Goal: Submit feedback/report problem

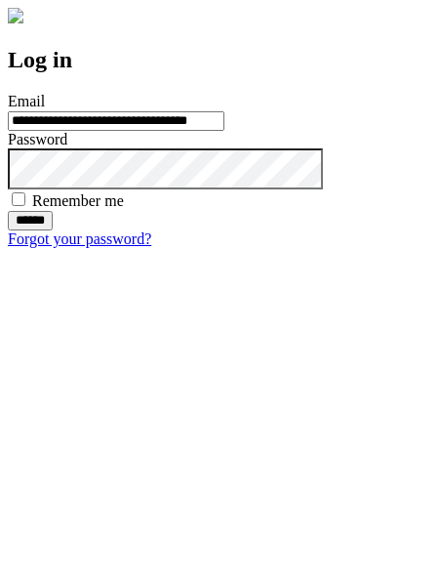
click at [53, 230] on input "******" at bounding box center [30, 221] width 45 height 20
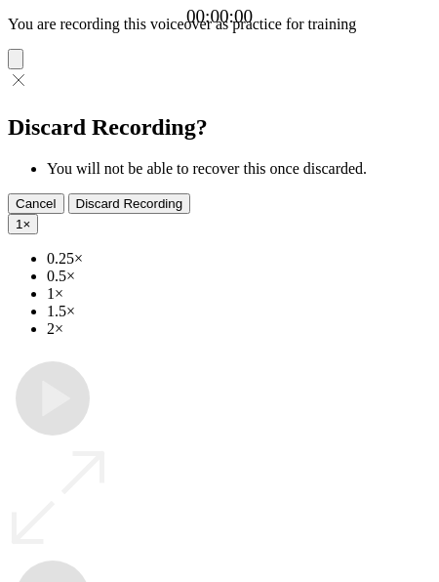
type input "**********"
